Goal: Communication & Community: Participate in discussion

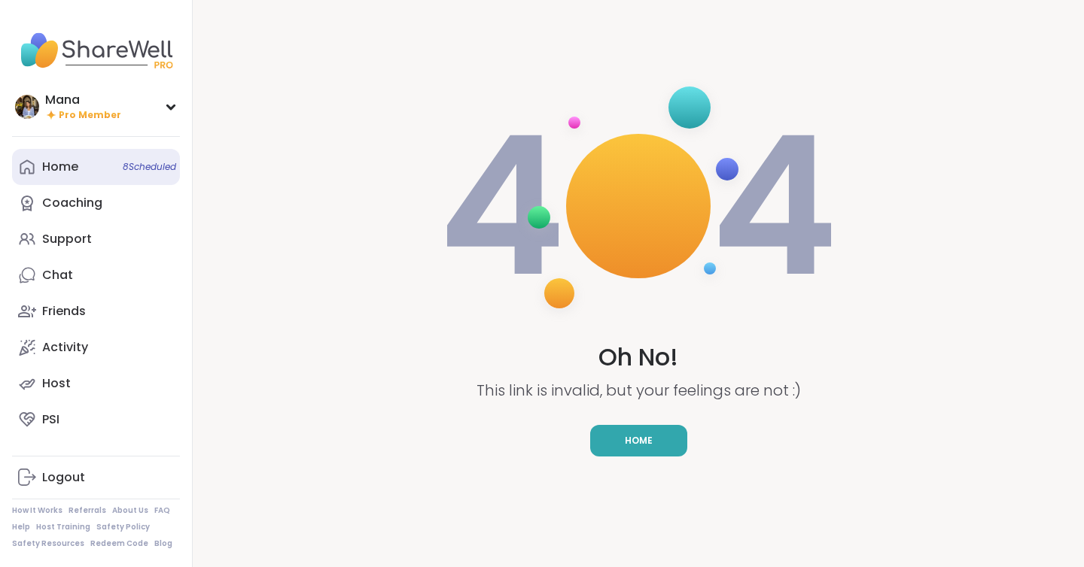
click at [92, 166] on link "Home 8 Scheduled" at bounding box center [96, 167] width 168 height 36
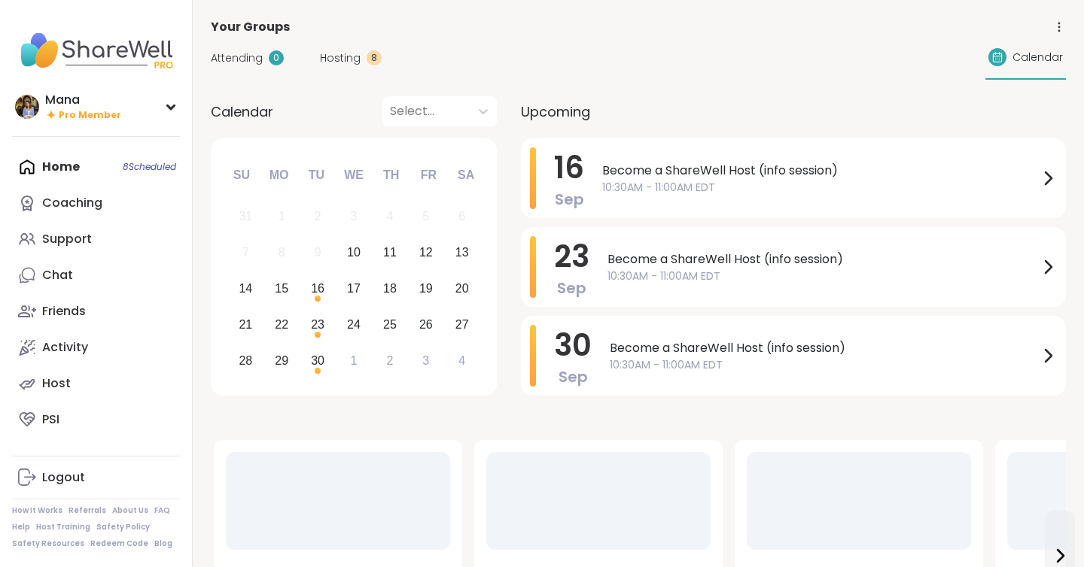
click at [333, 36] on div "Your Groups" at bounding box center [638, 27] width 855 height 18
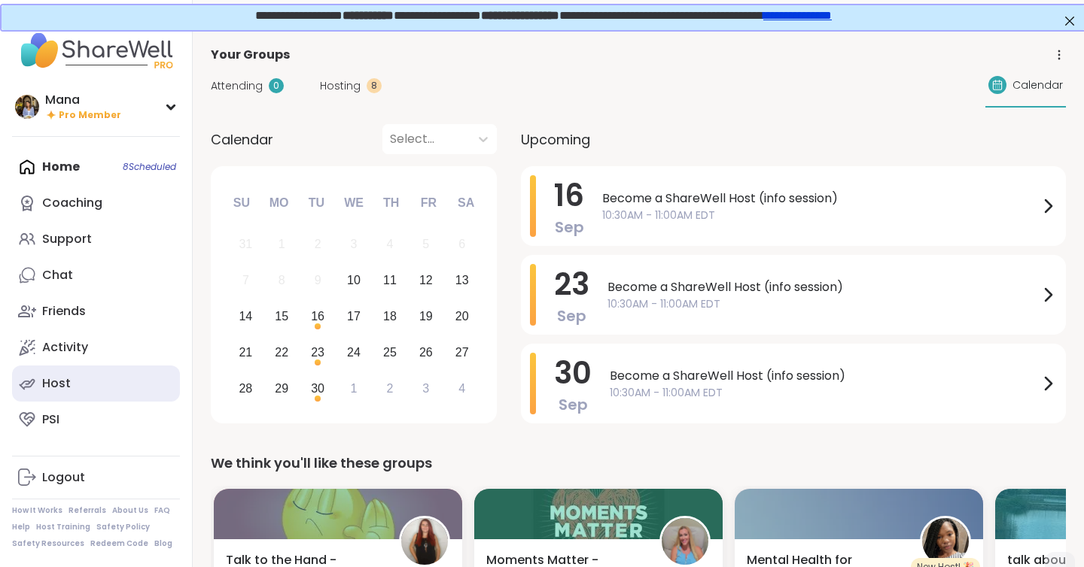
click at [66, 386] on div "Host" at bounding box center [56, 383] width 29 height 17
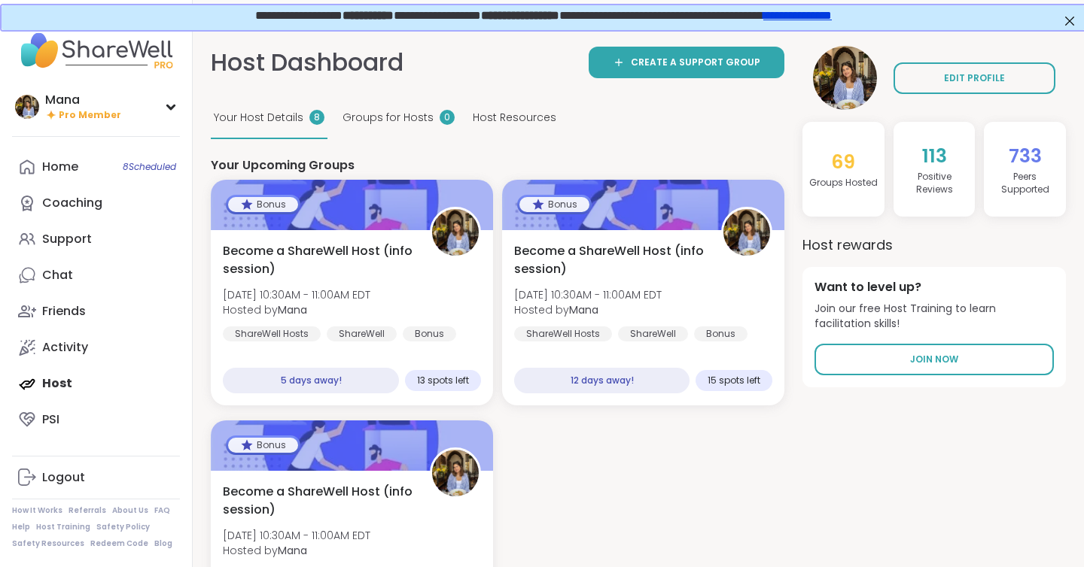
click at [372, 108] on div "Groups for Hosts 0" at bounding box center [398, 118] width 118 height 41
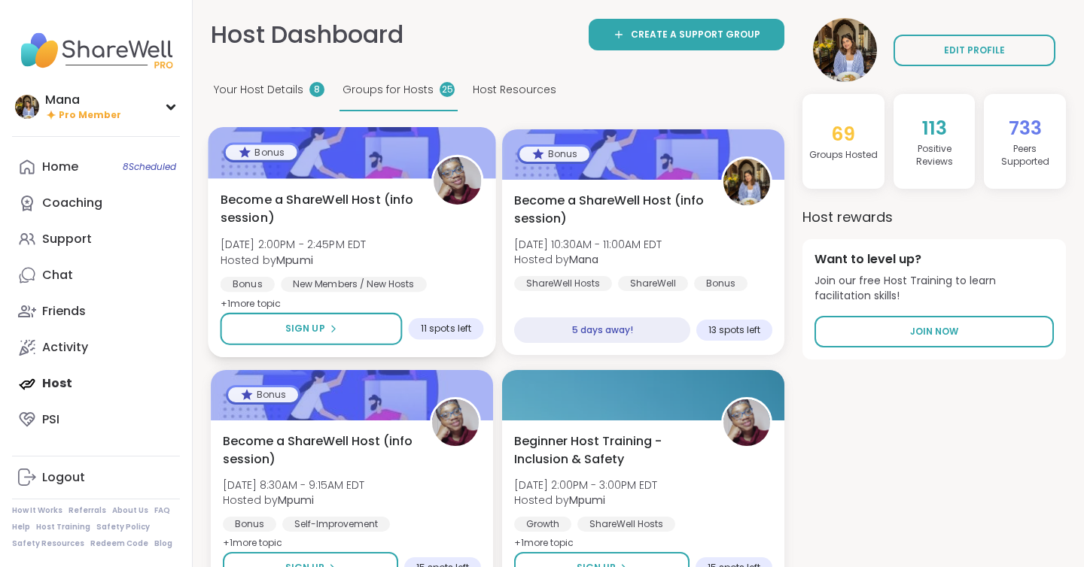
click at [384, 233] on div "Become a ShareWell Host (info session) Thu, Sep 11 | 2:00PM - 2:45PM EDT Hosted…" at bounding box center [351, 251] width 263 height 123
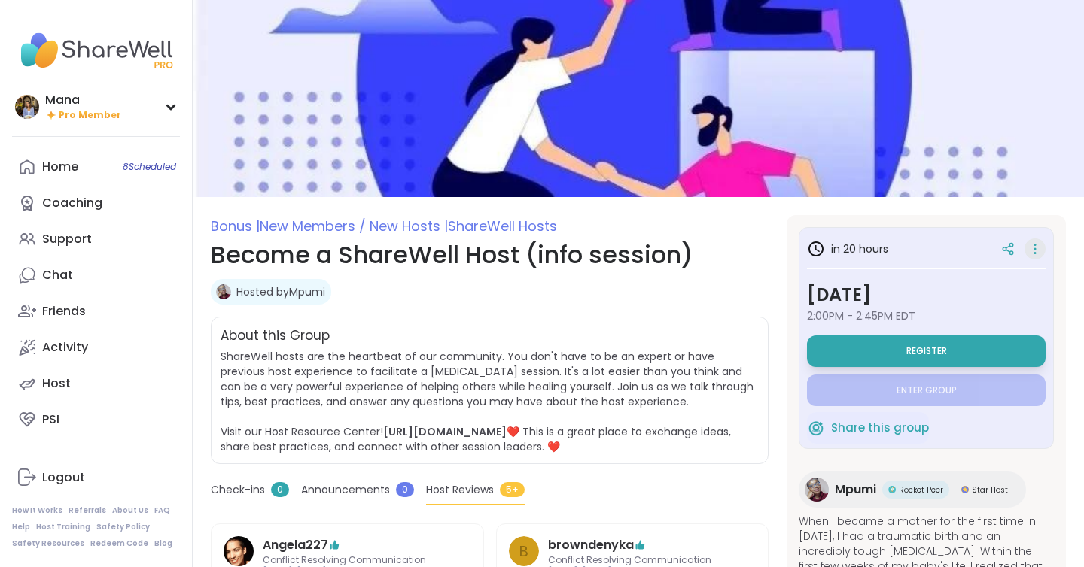
click at [1036, 251] on icon at bounding box center [1034, 249] width 15 height 21
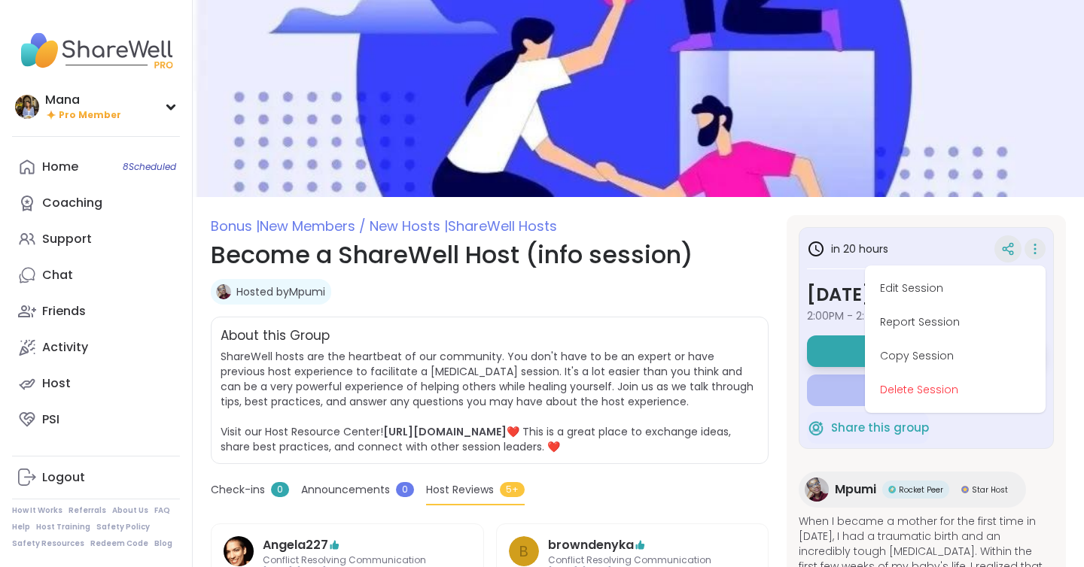
click at [1008, 251] on icon at bounding box center [1008, 249] width 14 height 14
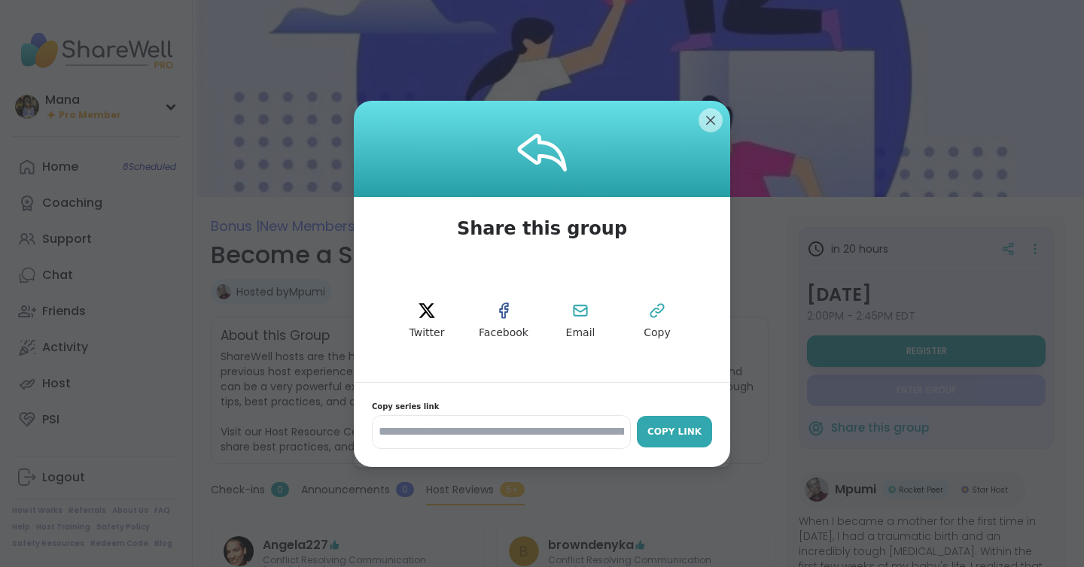
click at [686, 434] on div "Copy Link" at bounding box center [674, 432] width 60 height 14
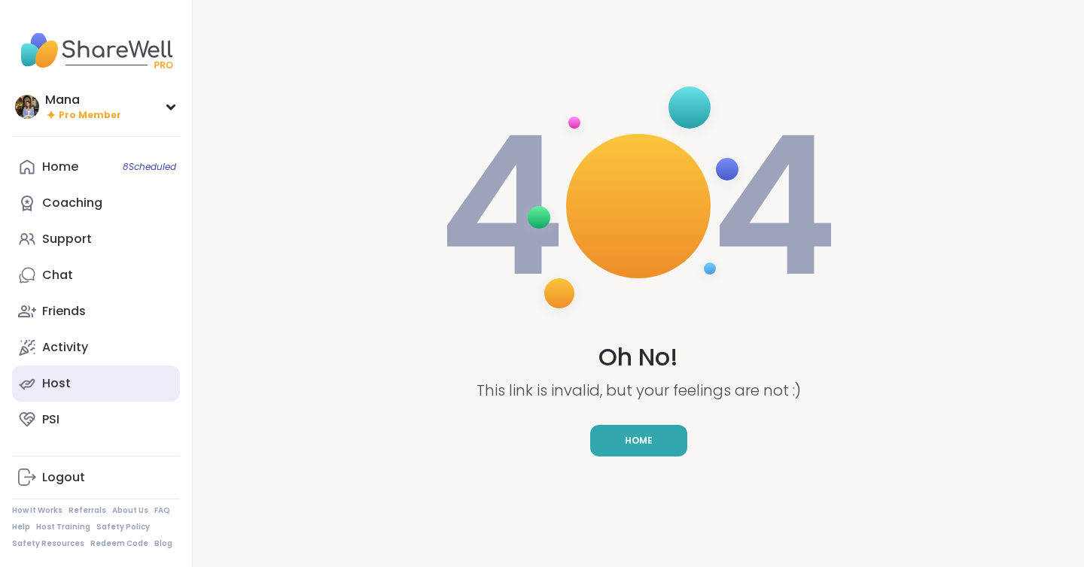
click at [75, 378] on link "Host" at bounding box center [96, 384] width 168 height 36
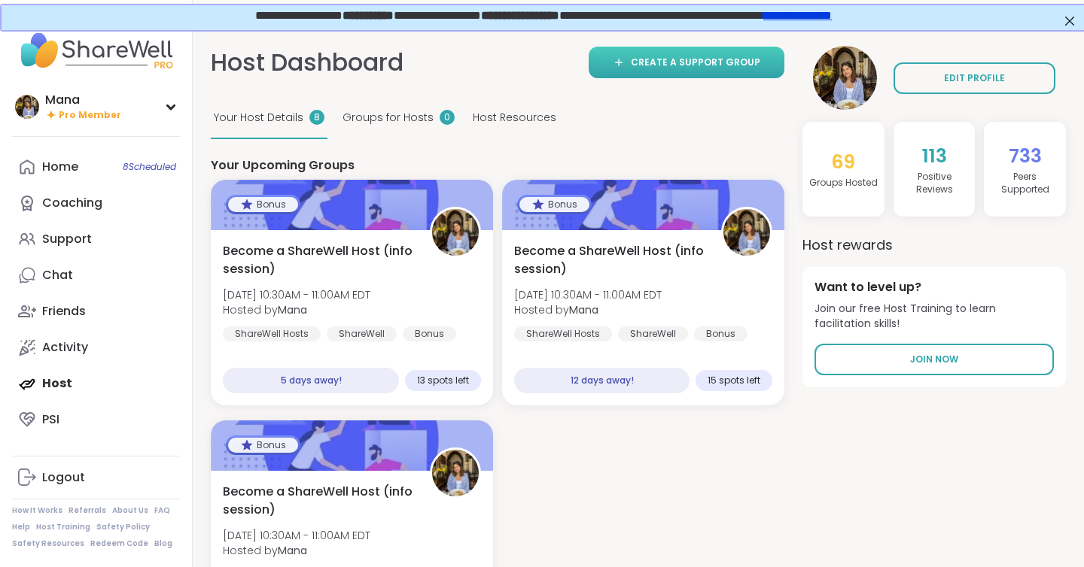
click at [695, 56] on span "Create a support group" at bounding box center [695, 63] width 129 height 14
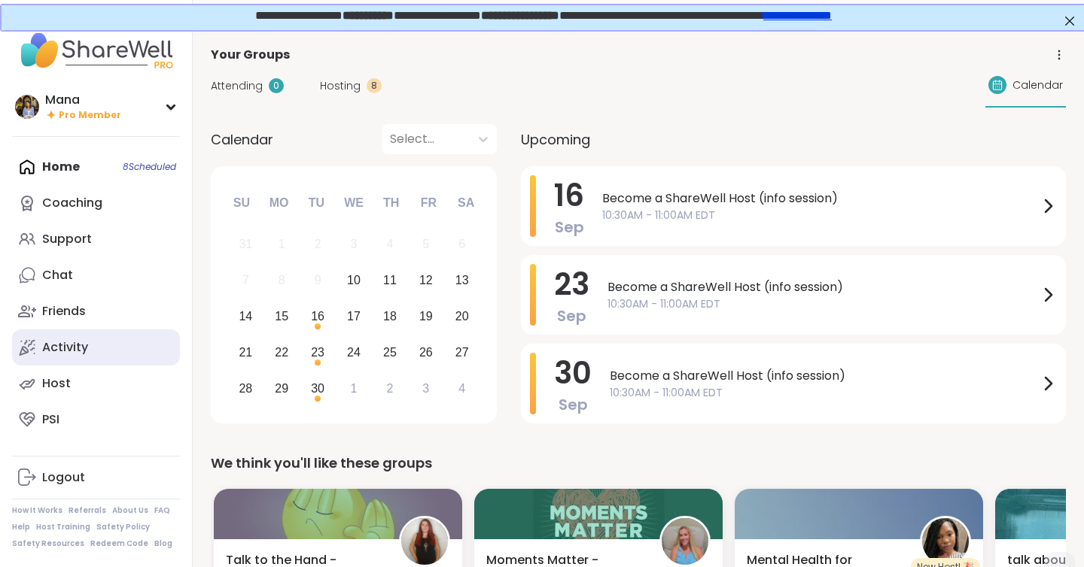
click at [79, 355] on div "Activity" at bounding box center [65, 347] width 46 height 17
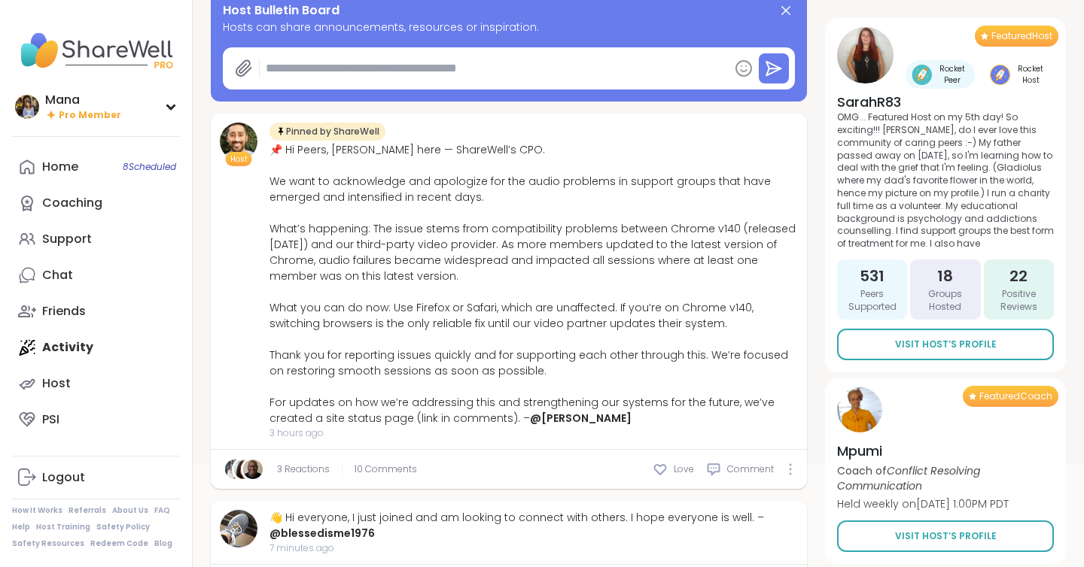
scroll to position [166, 0]
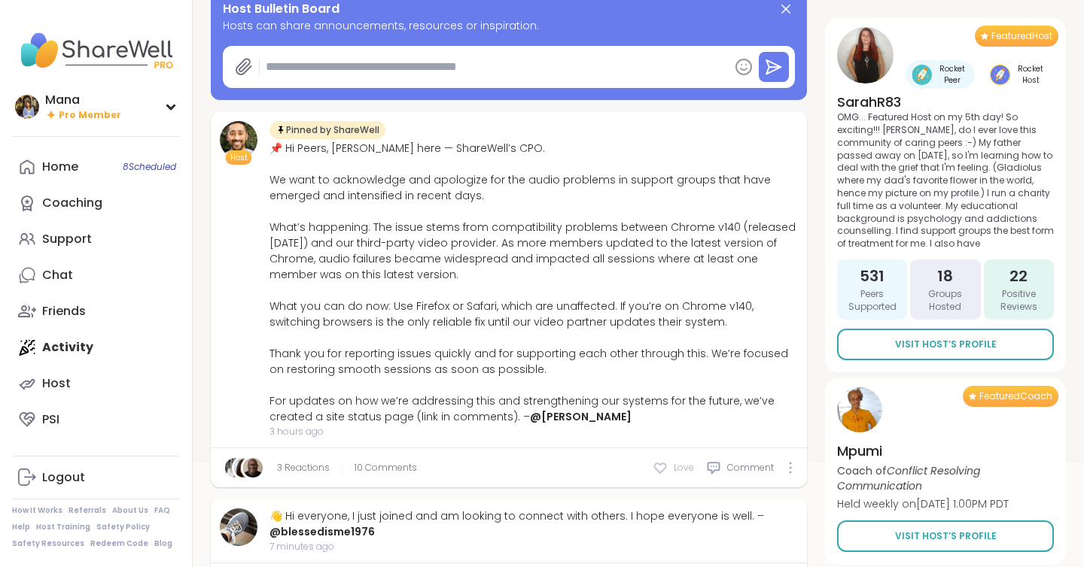
click at [667, 465] on icon at bounding box center [659, 468] width 15 height 15
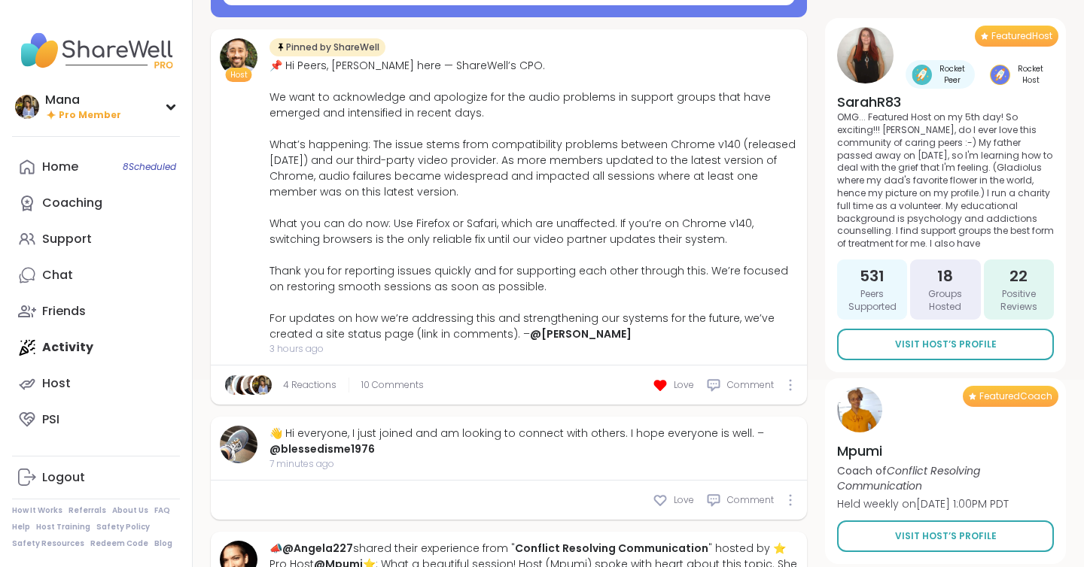
scroll to position [250, 0]
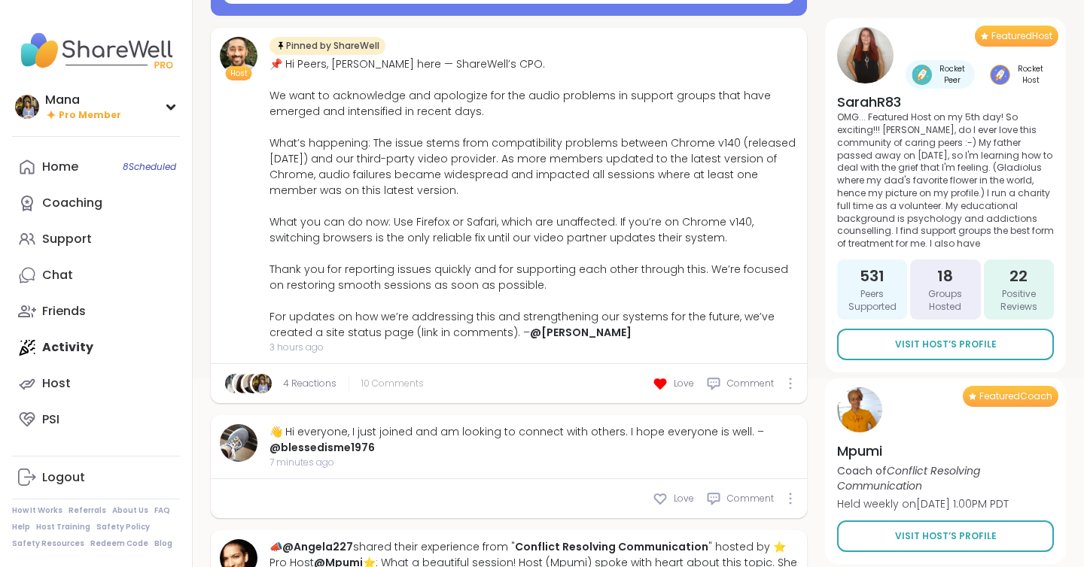
click at [381, 382] on span "10 Comments" at bounding box center [392, 384] width 62 height 14
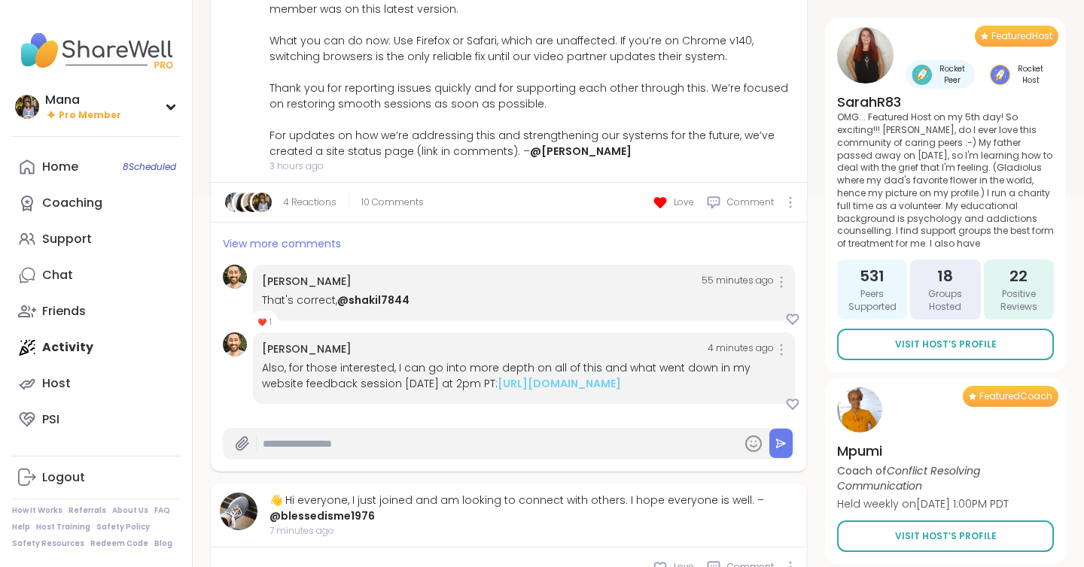
scroll to position [435, 0]
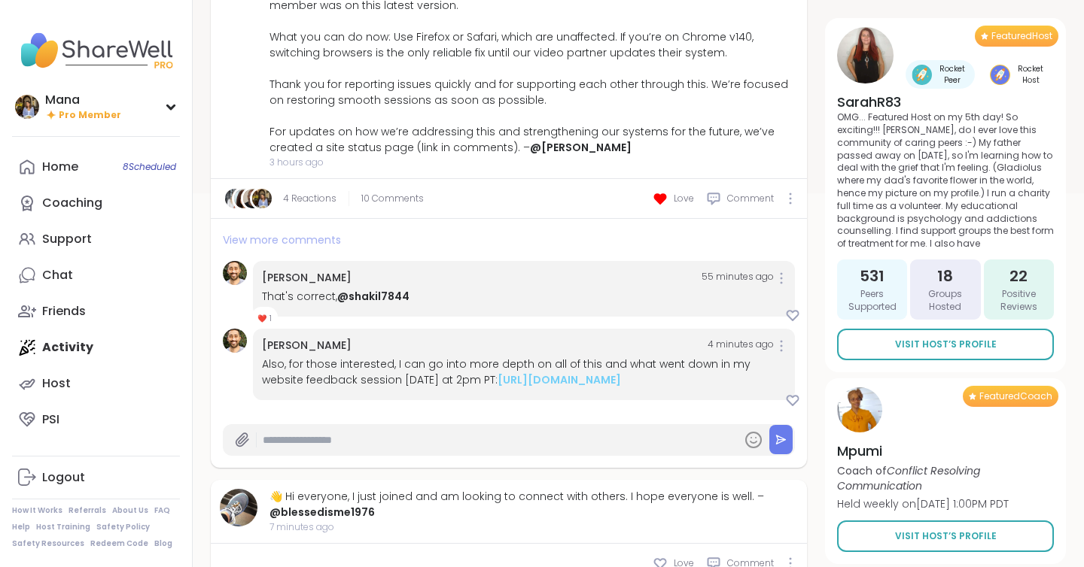
click at [291, 237] on span "View more comments" at bounding box center [282, 240] width 118 height 15
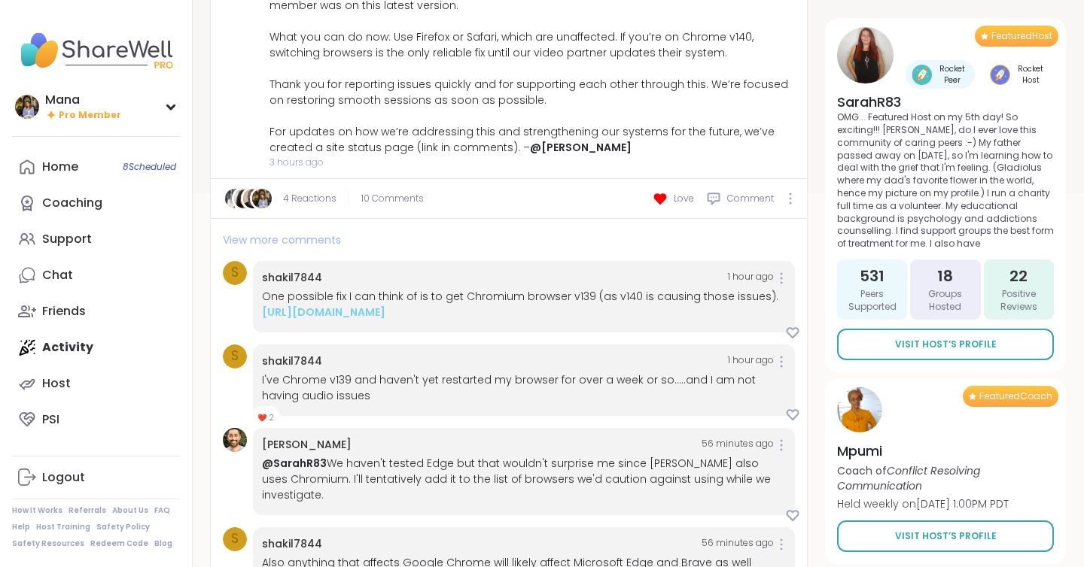
click at [296, 242] on span "View more comments" at bounding box center [282, 240] width 118 height 15
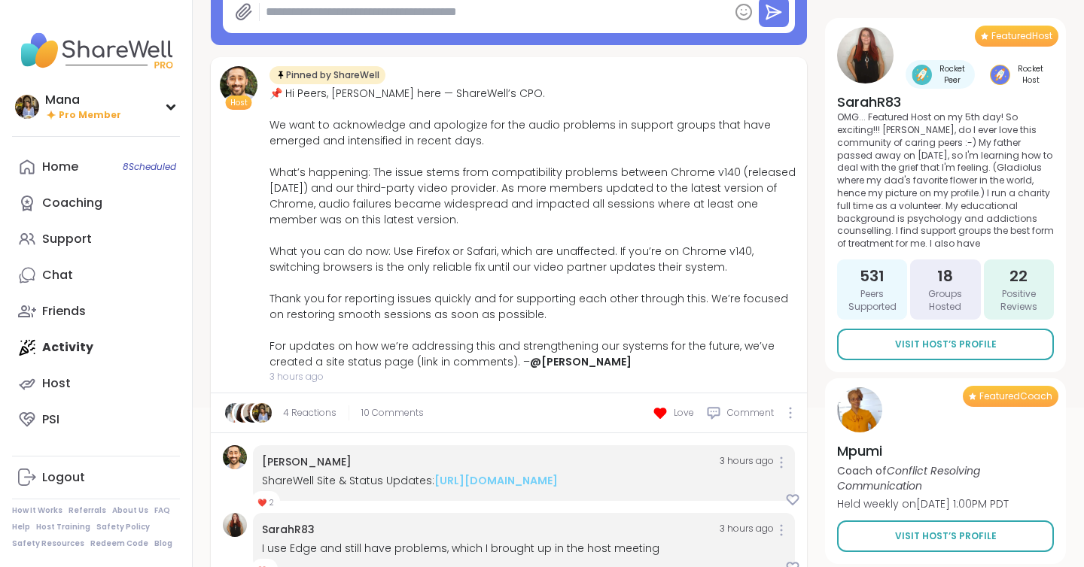
scroll to position [0, 0]
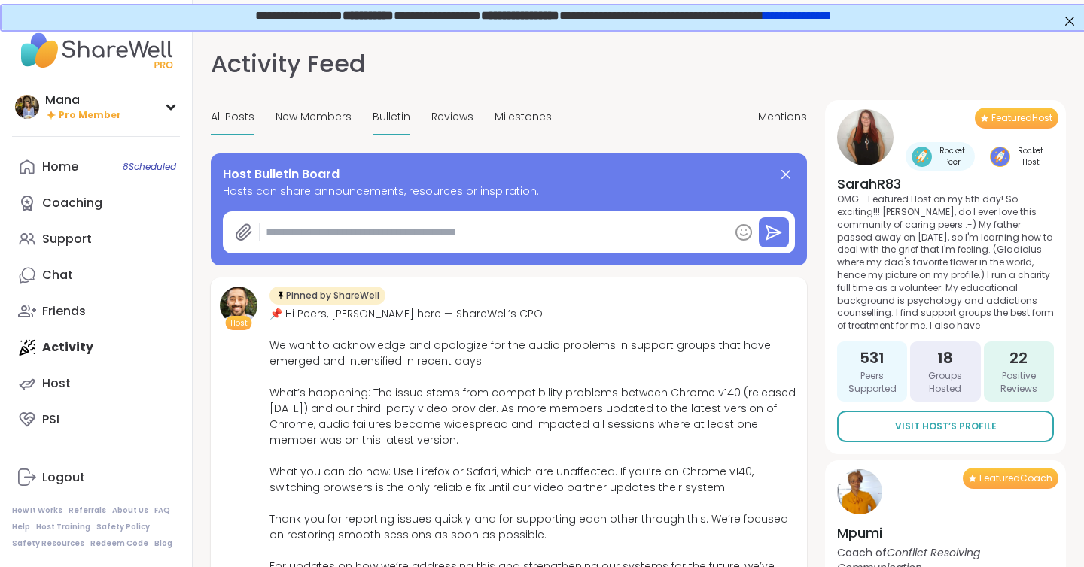
click at [402, 120] on span "Bulletin" at bounding box center [391, 117] width 38 height 16
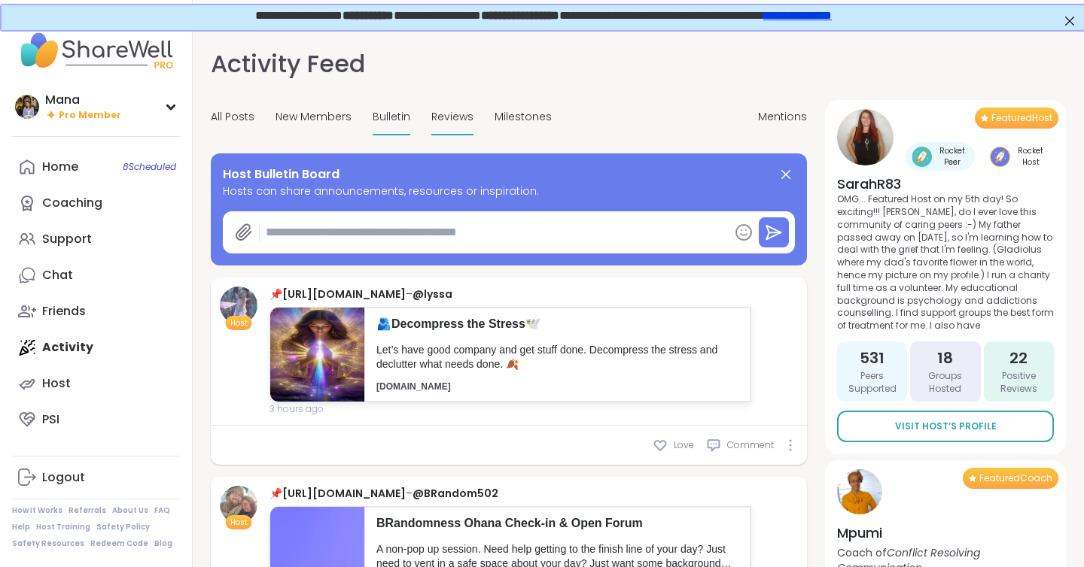
click at [442, 114] on span "Reviews" at bounding box center [452, 117] width 42 height 16
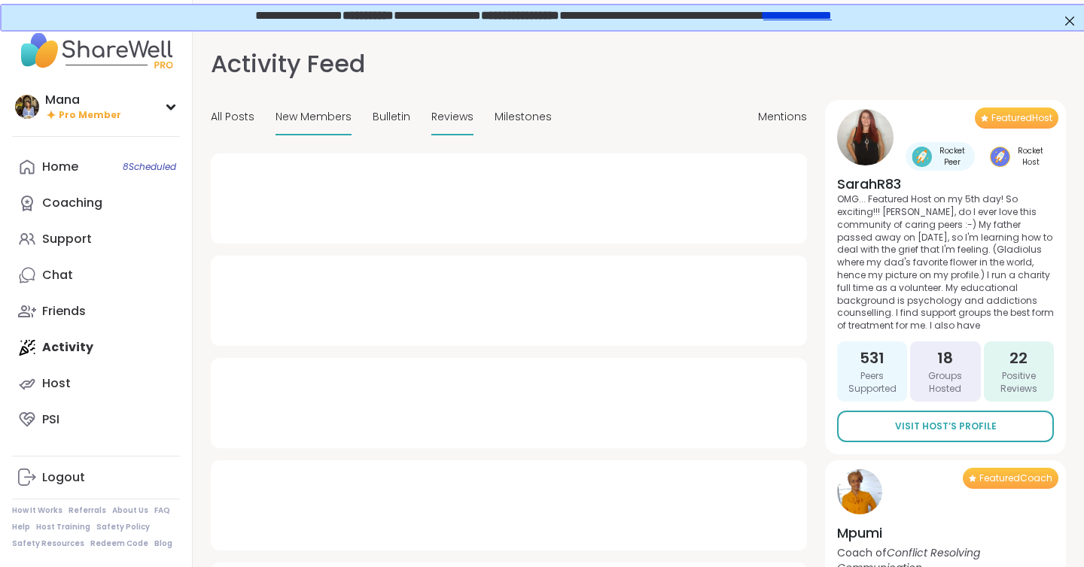
click at [302, 107] on div "New Members" at bounding box center [313, 117] width 76 height 35
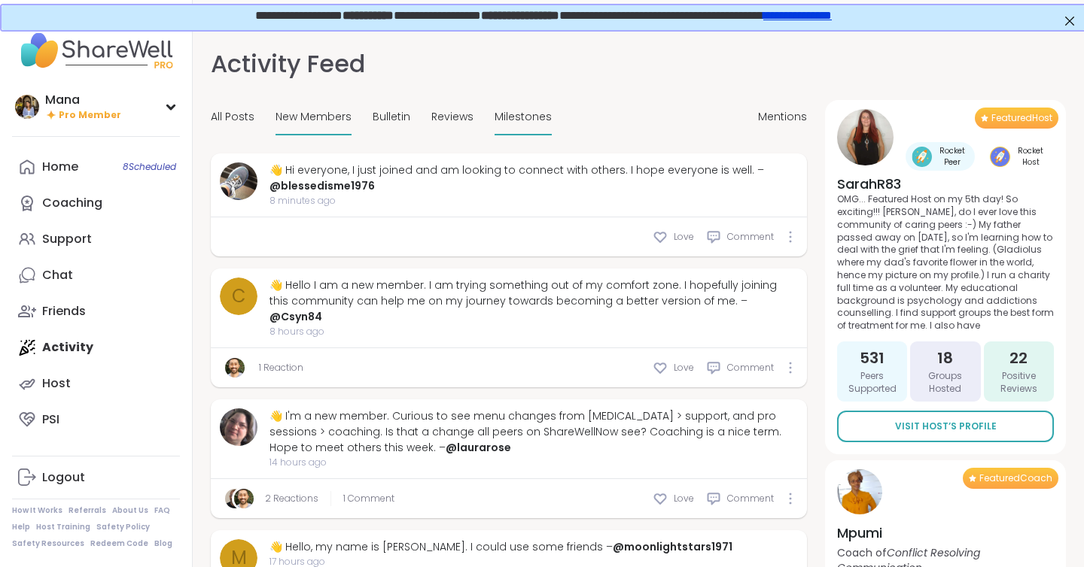
click at [519, 112] on span "Milestones" at bounding box center [522, 117] width 57 height 16
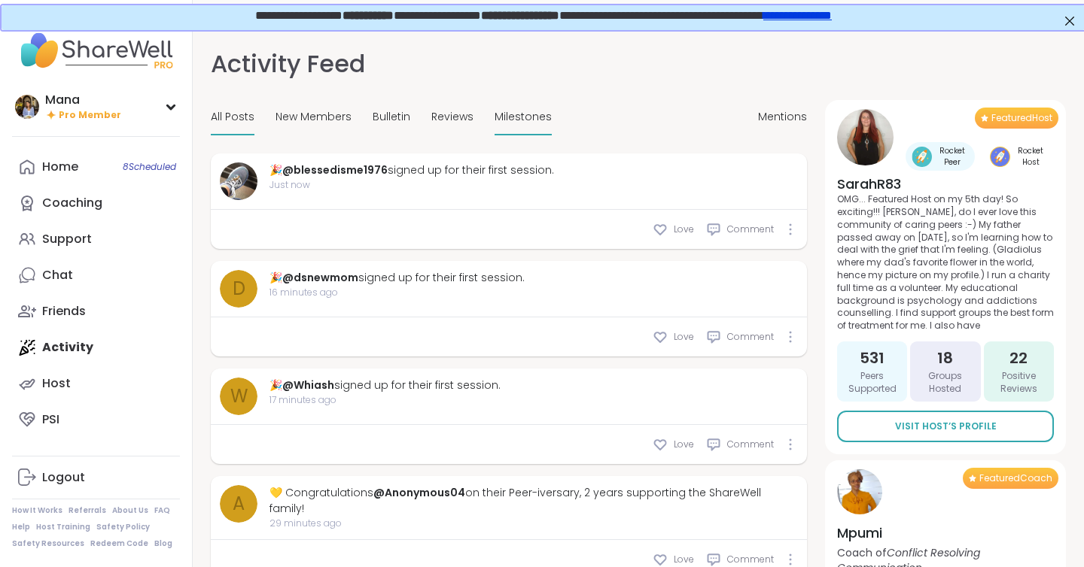
click at [236, 118] on span "All Posts" at bounding box center [233, 117] width 44 height 16
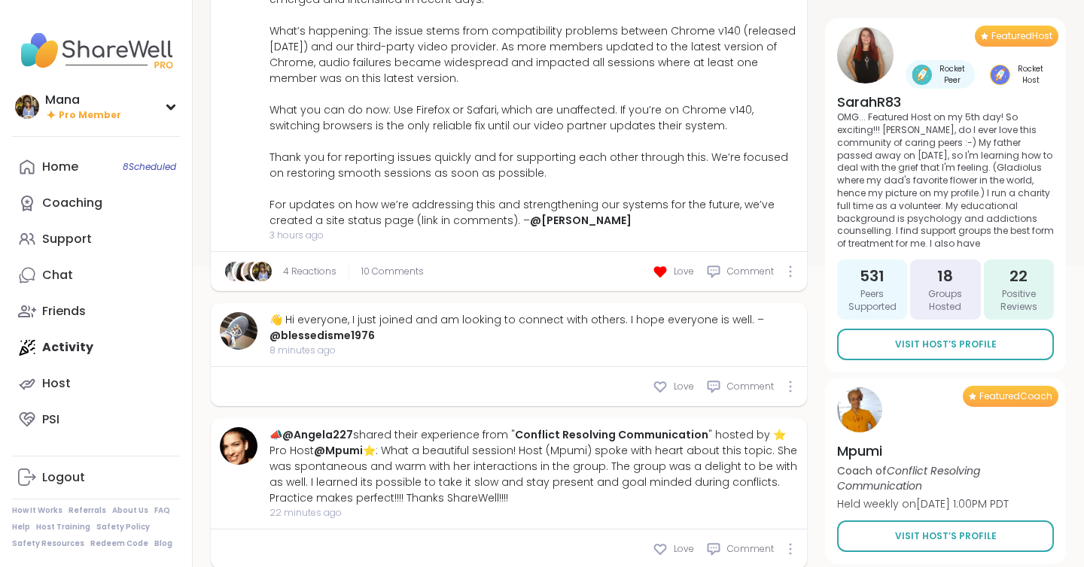
scroll to position [146, 0]
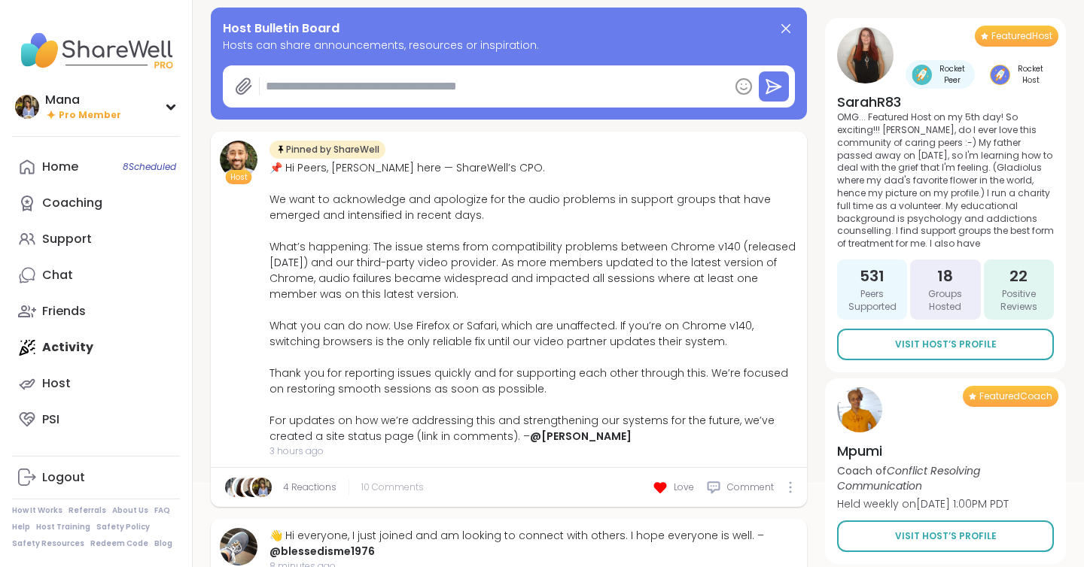
click at [391, 491] on span "10 Comments" at bounding box center [392, 488] width 62 height 14
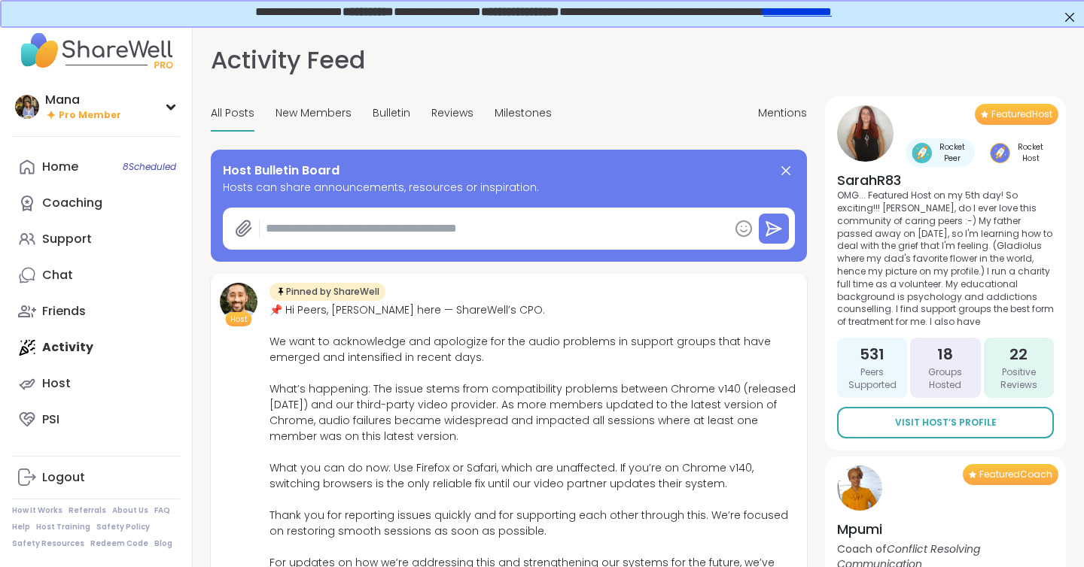
scroll to position [0, 0]
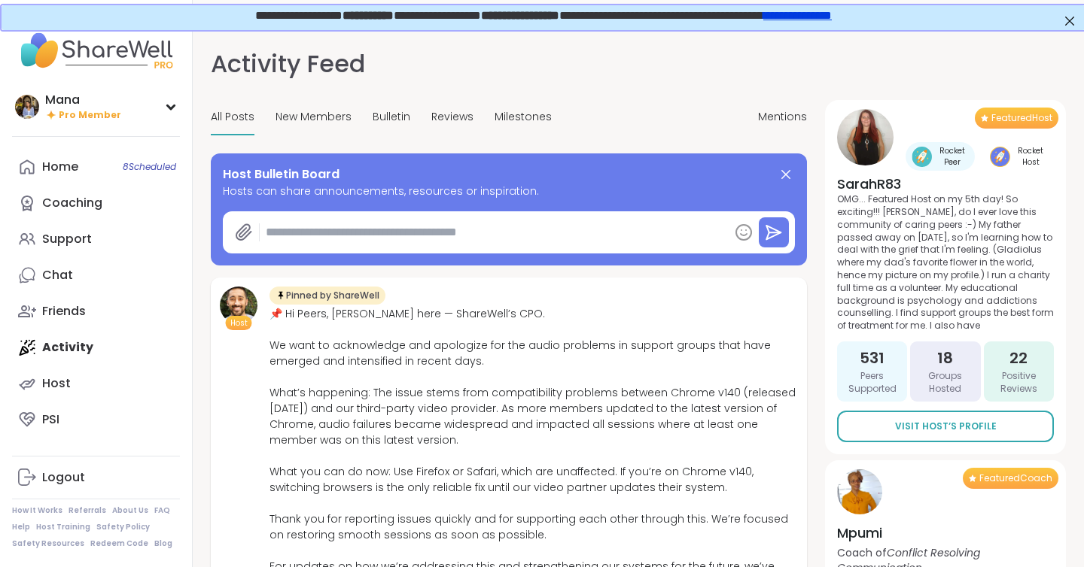
click at [816, 17] on link "**********" at bounding box center [796, 13] width 68 height 11
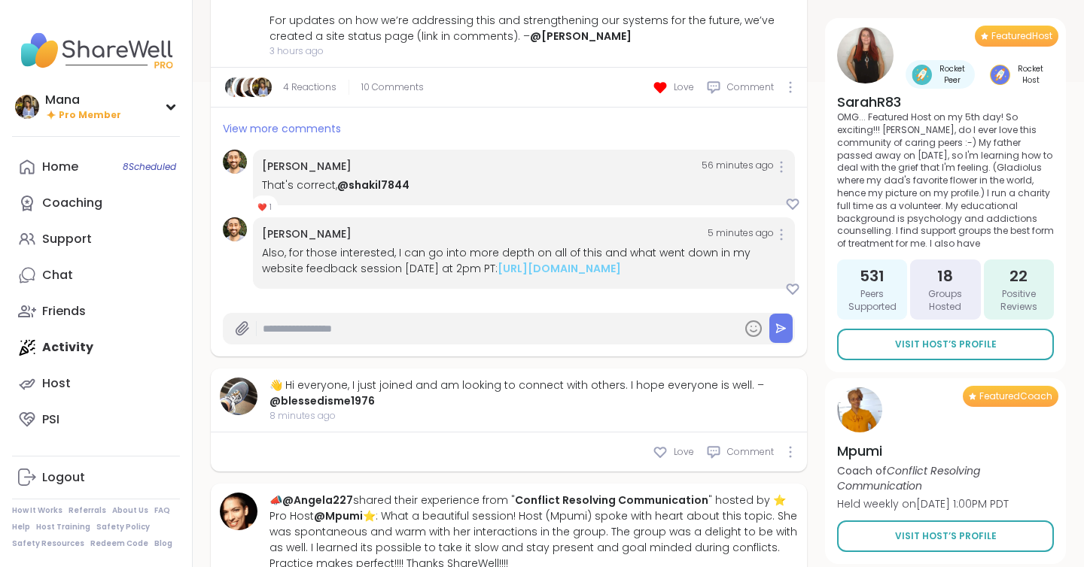
scroll to position [519, 0]
click at [311, 81] on link "4 Reactions" at bounding box center [309, 87] width 53 height 14
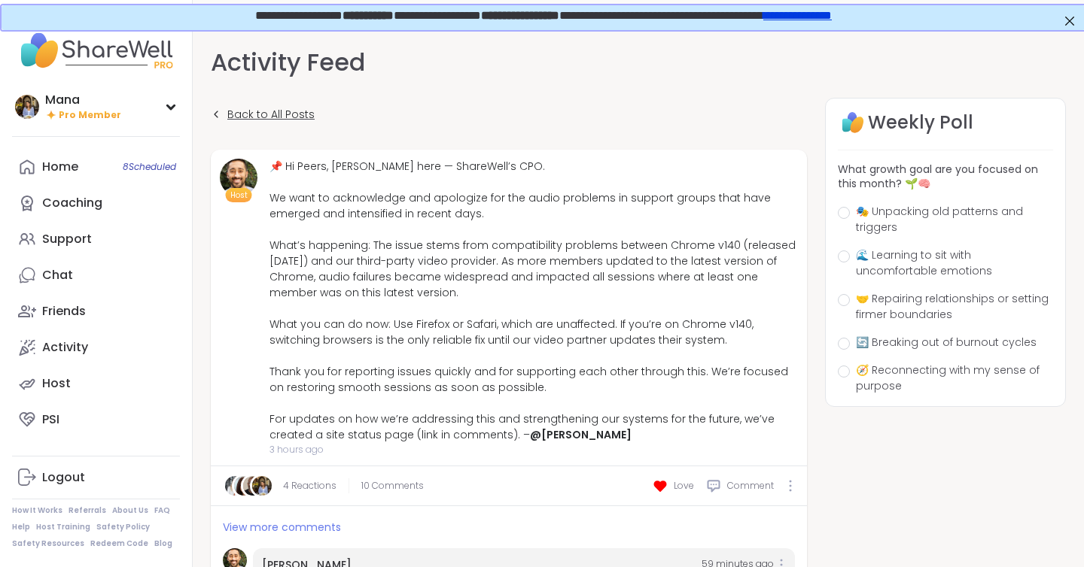
click at [237, 109] on span "Back to All Posts" at bounding box center [270, 115] width 87 height 16
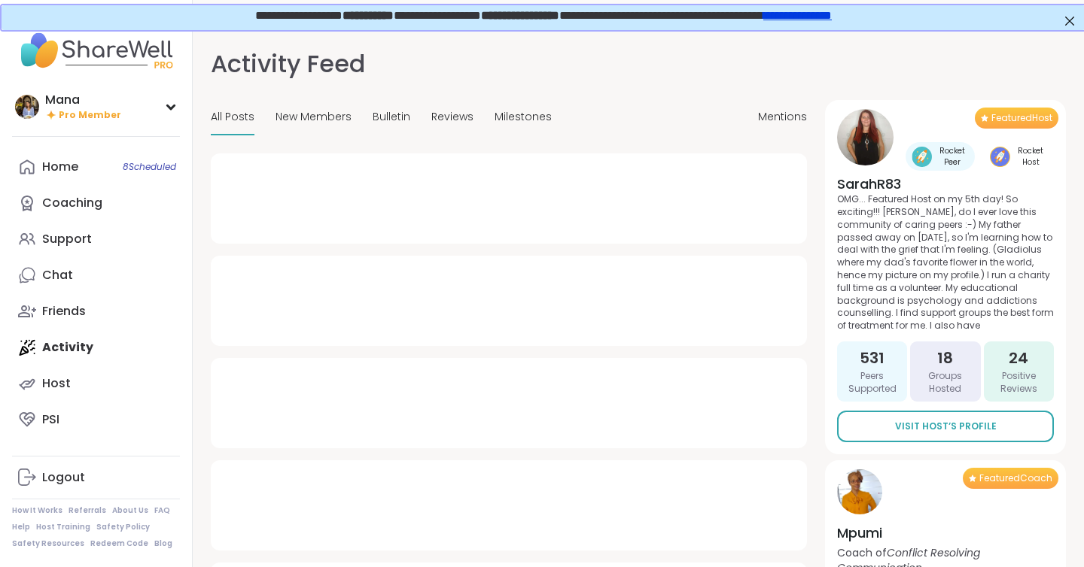
type textarea "*"
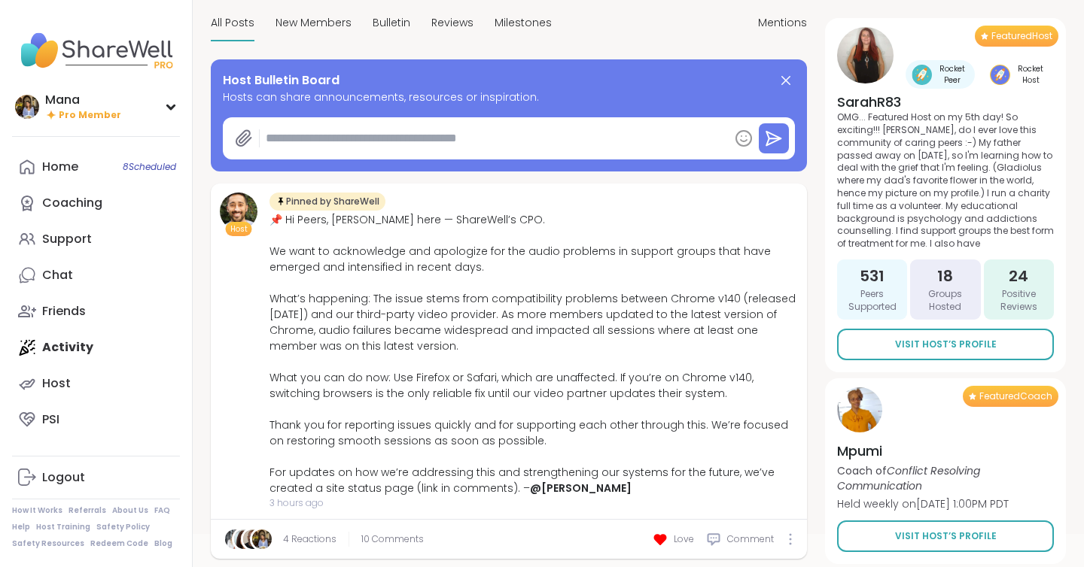
scroll to position [99, 0]
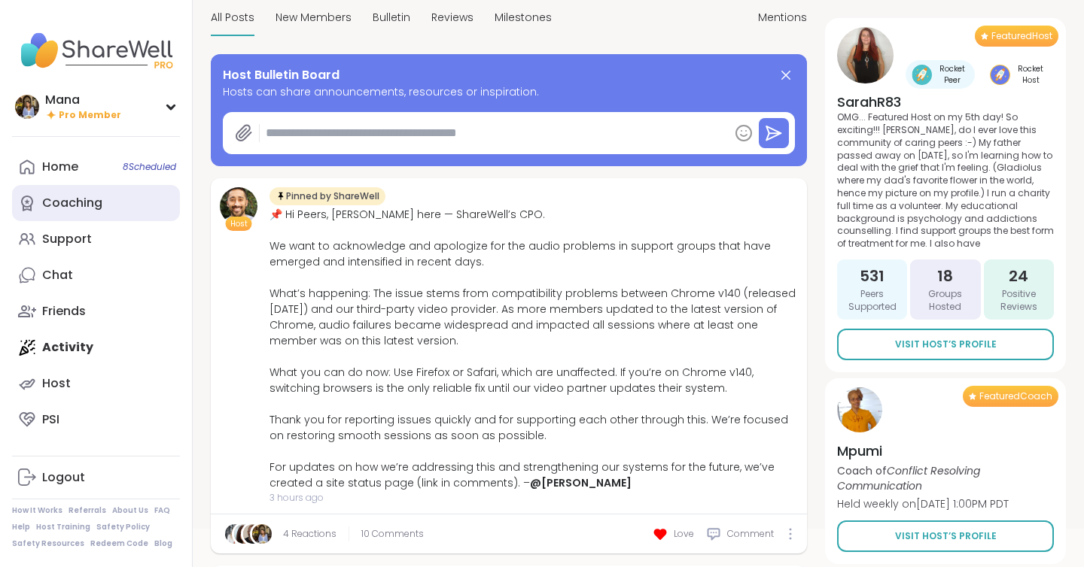
click at [96, 208] on div "Coaching" at bounding box center [72, 203] width 60 height 17
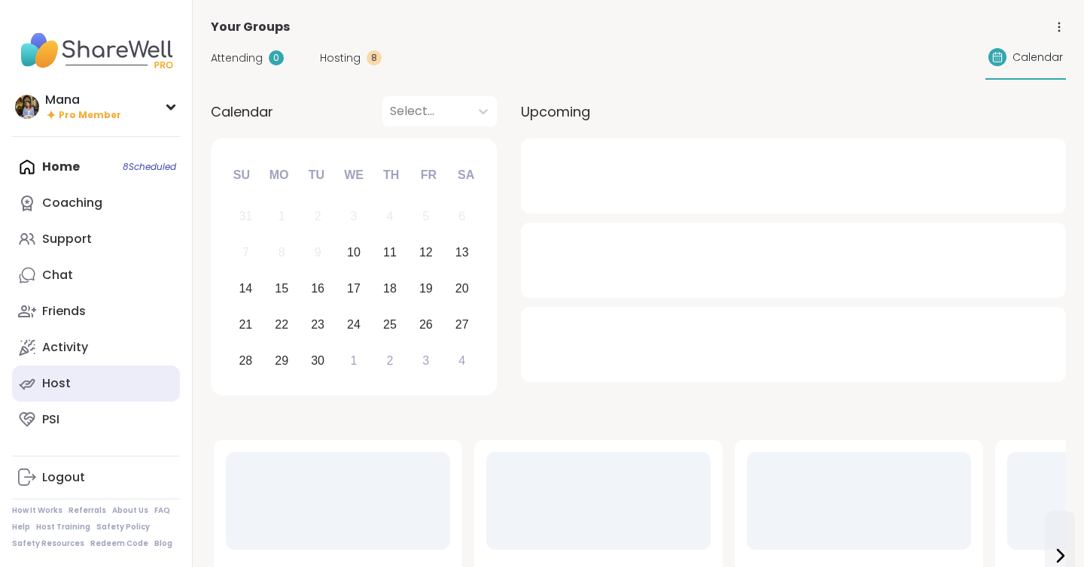
click at [73, 382] on link "Host" at bounding box center [96, 384] width 168 height 36
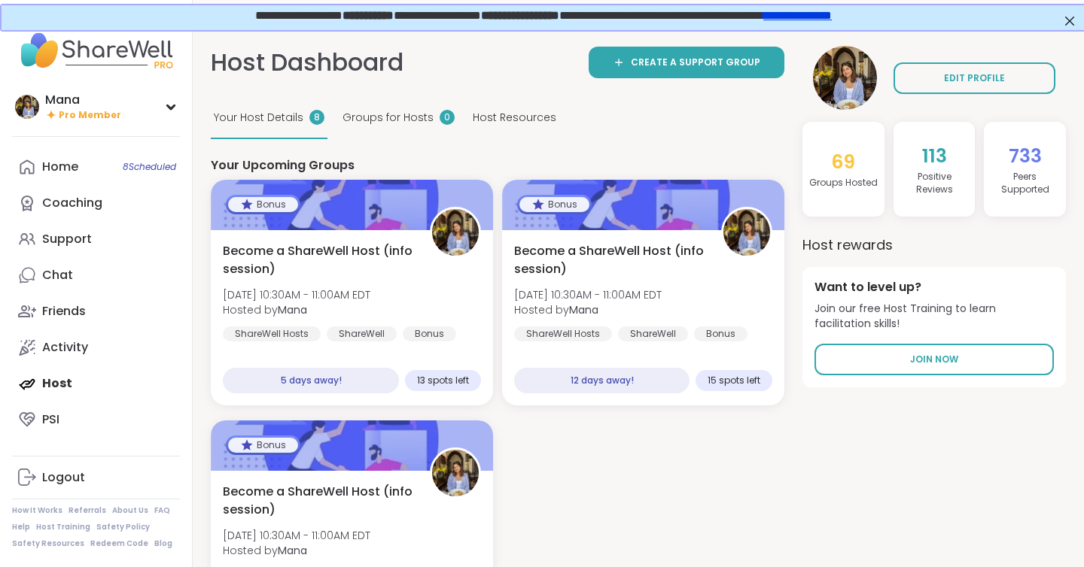
click at [369, 127] on div "Groups for Hosts 0" at bounding box center [398, 118] width 118 height 41
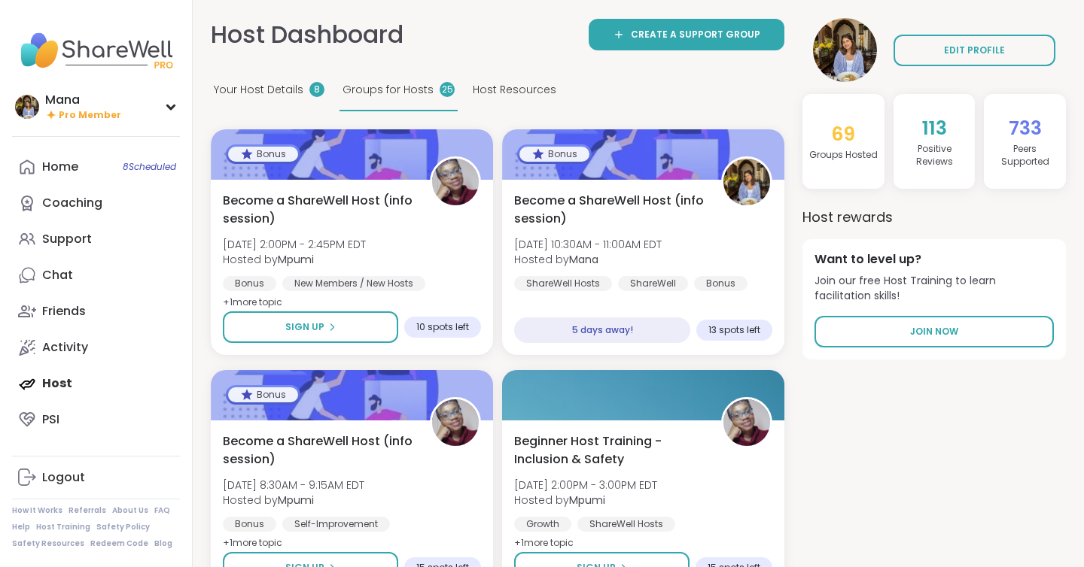
click at [488, 81] on div "Host Resources" at bounding box center [515, 90] width 90 height 41
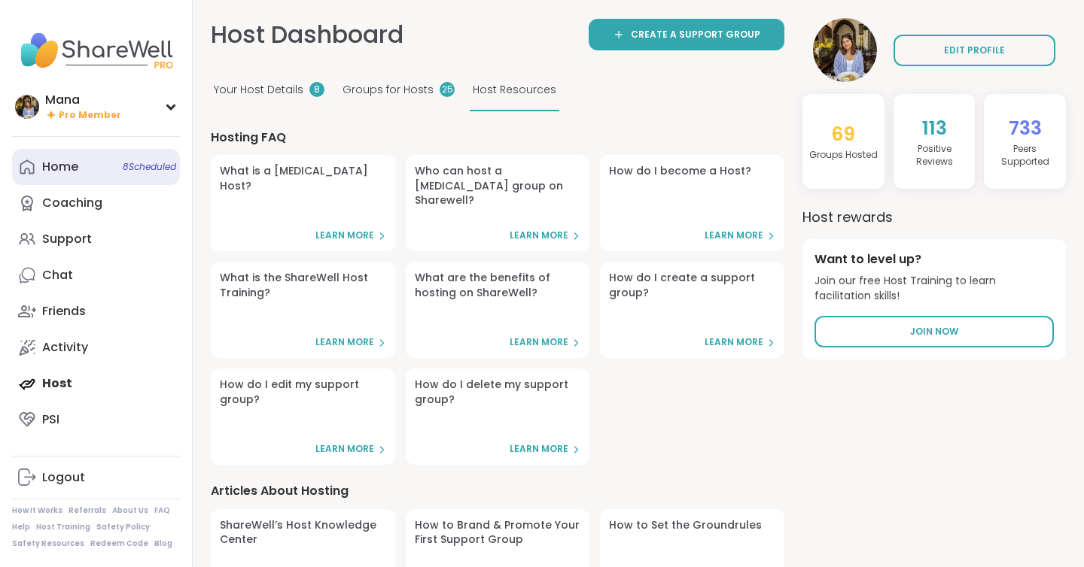
click at [128, 162] on span "8 Scheduled" at bounding box center [149, 167] width 53 height 12
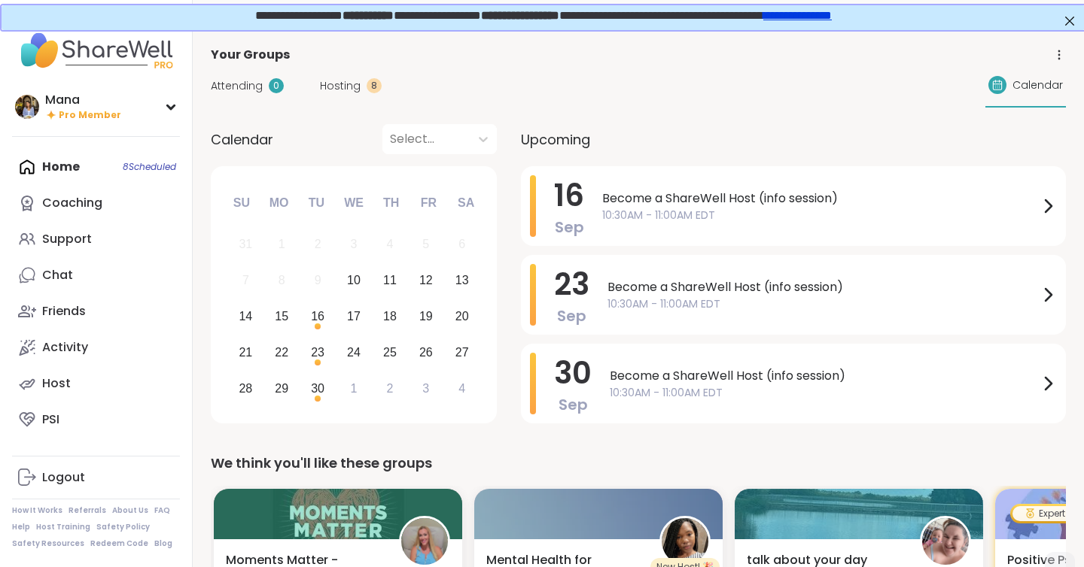
click at [830, 17] on link "**********" at bounding box center [796, 13] width 68 height 11
